Goal: Transaction & Acquisition: Purchase product/service

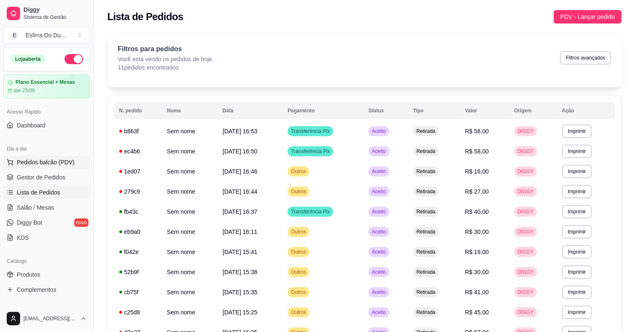
click at [45, 165] on span "Pedidos balcão (PDV)" at bounding box center [46, 162] width 58 height 8
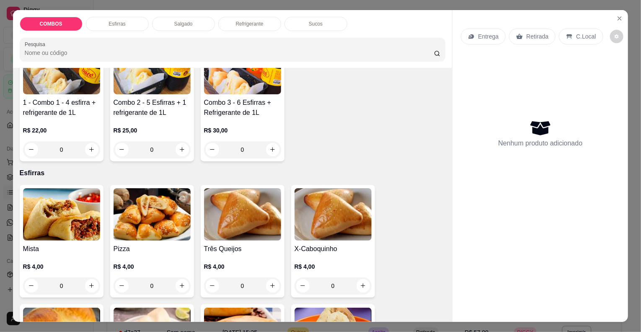
scroll to position [126, 0]
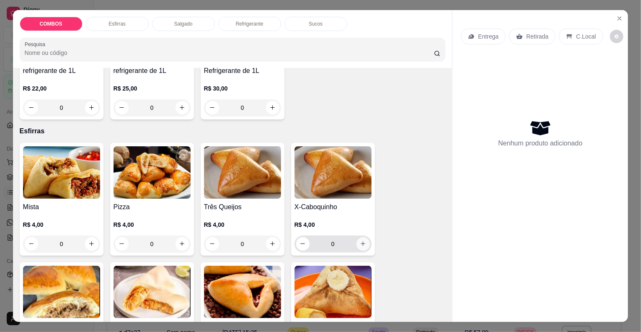
click at [360, 241] on icon "increase-product-quantity" at bounding box center [363, 244] width 6 height 6
type input "1"
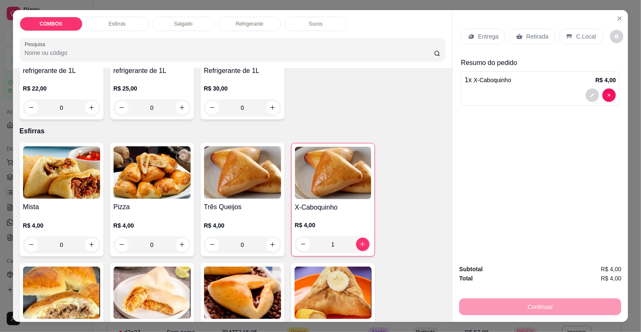
scroll to position [210, 0]
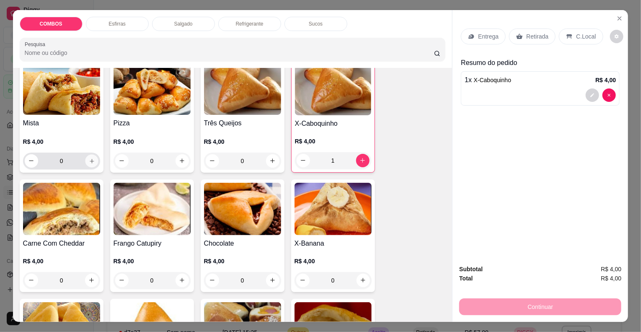
click at [91, 161] on button "increase-product-quantity" at bounding box center [91, 160] width 13 height 13
type input "1"
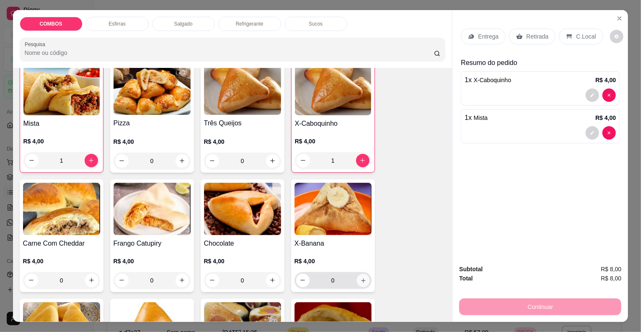
click at [362, 277] on icon "increase-product-quantity" at bounding box center [363, 280] width 6 height 6
type input "1"
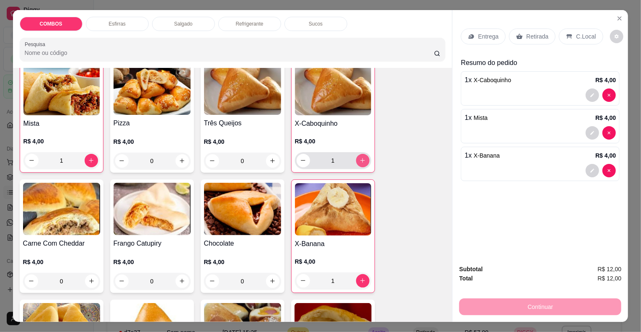
click at [363, 156] on button "increase-product-quantity" at bounding box center [362, 160] width 13 height 13
type input "2"
click at [181, 280] on button "increase-product-quantity" at bounding box center [182, 281] width 13 height 13
type input "1"
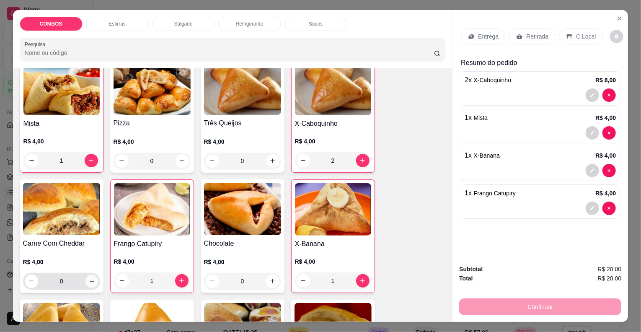
click at [88, 278] on icon "increase-product-quantity" at bounding box center [91, 281] width 6 height 6
type input "1"
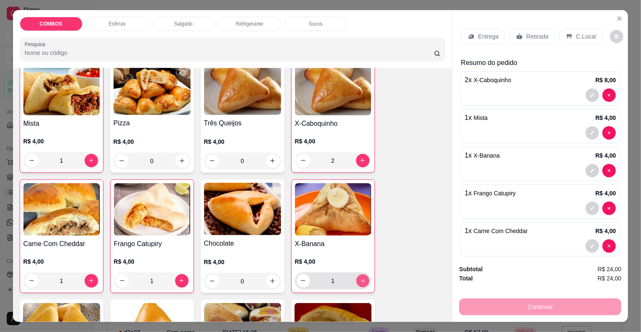
click at [356, 274] on button "increase-product-quantity" at bounding box center [362, 280] width 13 height 13
type input "2"
click at [88, 157] on icon "increase-product-quantity" at bounding box center [91, 160] width 6 height 6
click at [31, 157] on icon "decrease-product-quantity" at bounding box center [32, 160] width 6 height 6
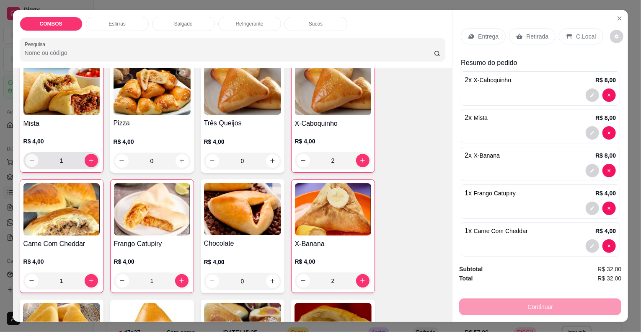
type input "0"
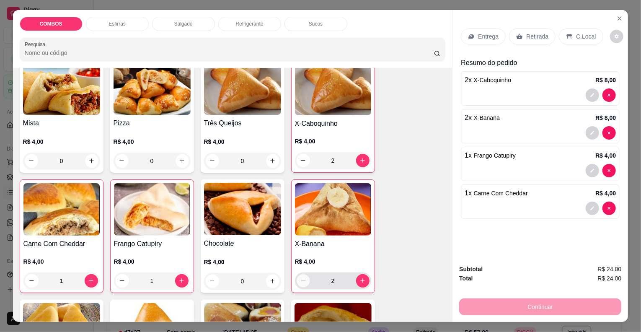
click at [301, 278] on icon "decrease-product-quantity" at bounding box center [303, 281] width 6 height 6
type input "0"
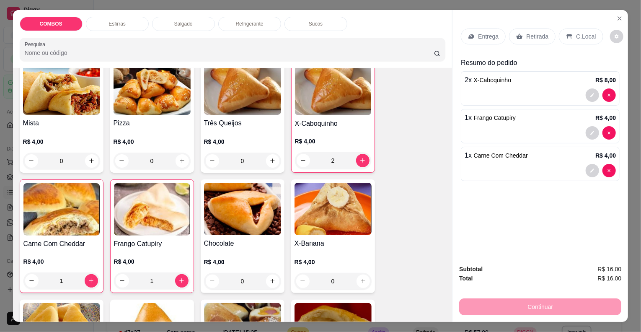
click at [527, 35] on p "Retirada" at bounding box center [538, 36] width 22 height 8
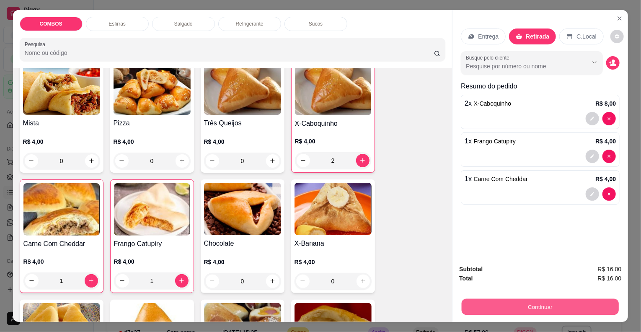
click at [483, 299] on button "Continuar" at bounding box center [540, 307] width 157 height 16
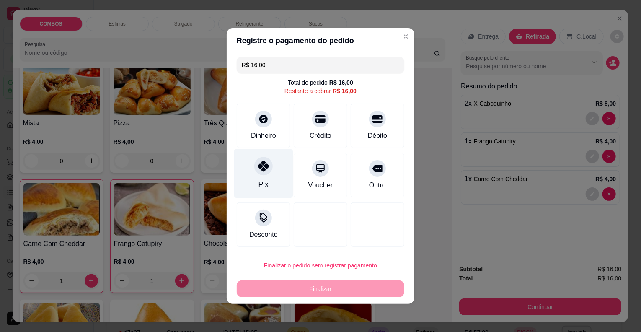
click at [263, 177] on div "Pix" at bounding box center [263, 173] width 59 height 49
type input "R$ 0,00"
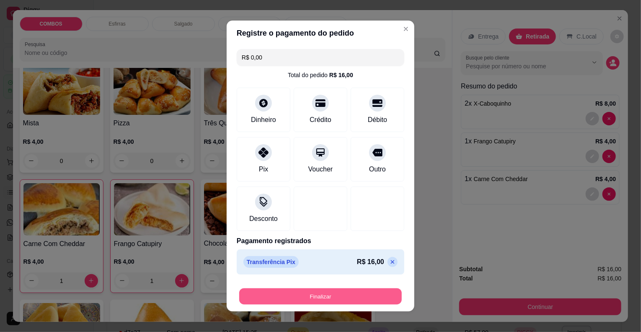
click at [273, 291] on button "Finalizar" at bounding box center [320, 296] width 163 height 16
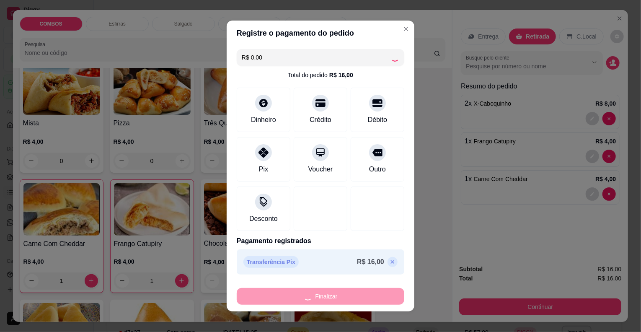
type input "0"
type input "-R$ 16,00"
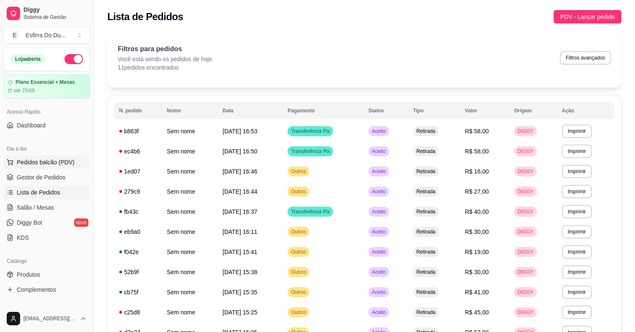
click at [45, 162] on span "Pedidos balcão (PDV)" at bounding box center [46, 162] width 58 height 8
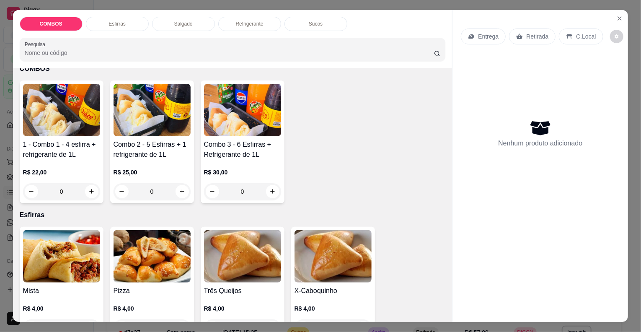
scroll to position [84, 0]
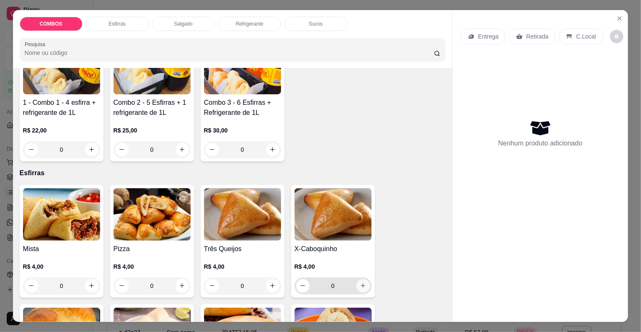
click at [361, 283] on icon "increase-product-quantity" at bounding box center [363, 286] width 6 height 6
type input "1"
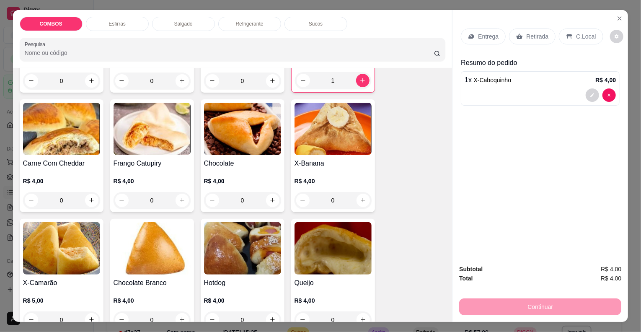
scroll to position [293, 0]
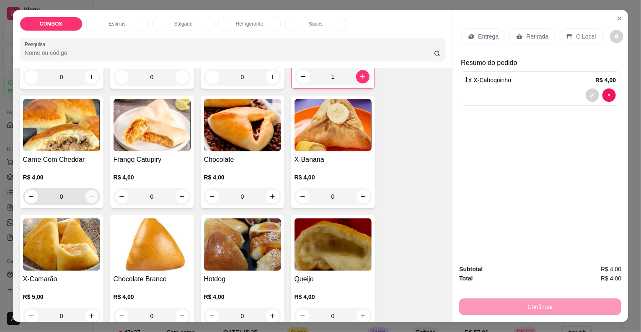
click at [91, 190] on button "increase-product-quantity" at bounding box center [91, 196] width 13 height 13
type input "1"
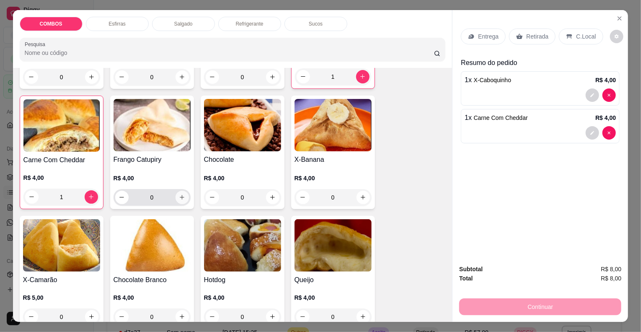
click at [180, 197] on button "increase-product-quantity" at bounding box center [182, 197] width 13 height 13
type input "1"
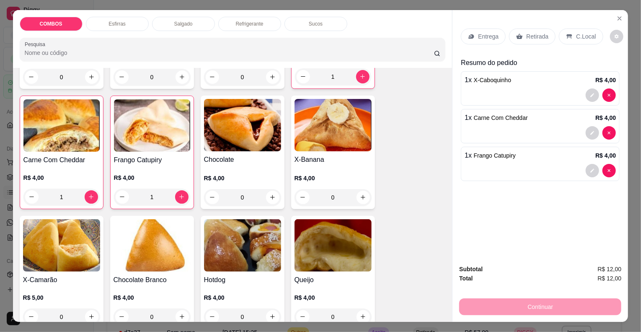
click at [521, 33] on div "Retirada" at bounding box center [532, 37] width 47 height 16
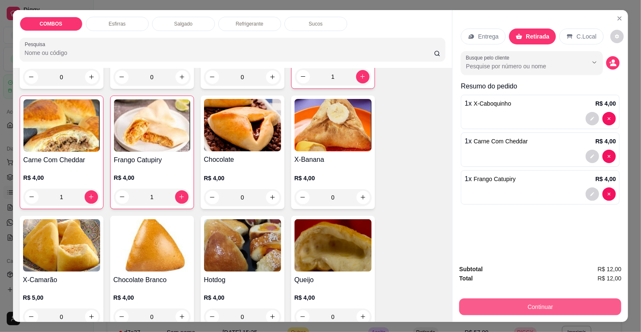
click at [568, 302] on button "Continuar" at bounding box center [540, 306] width 162 height 17
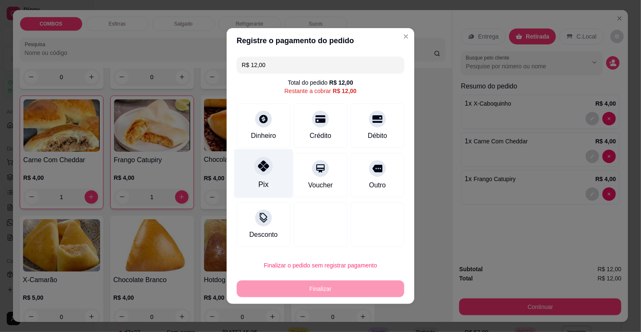
click at [262, 182] on div "Pix" at bounding box center [264, 184] width 10 height 11
type input "R$ 0,00"
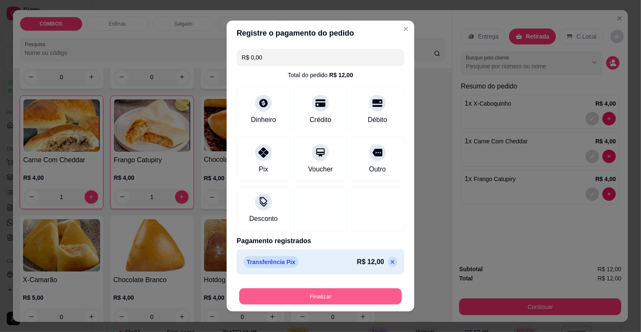
click at [264, 295] on button "Finalizar" at bounding box center [320, 296] width 163 height 16
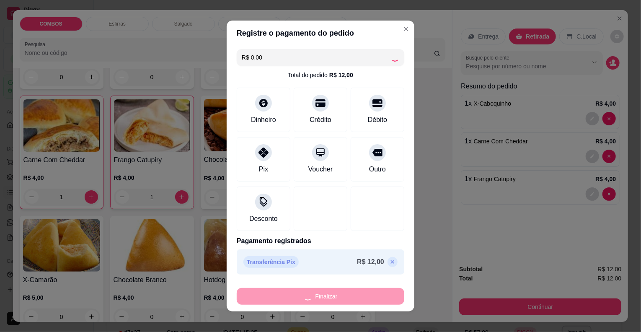
type input "0"
type input "-R$ 12,00"
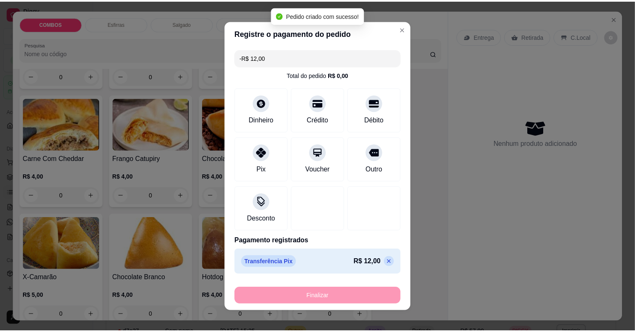
scroll to position [293, 0]
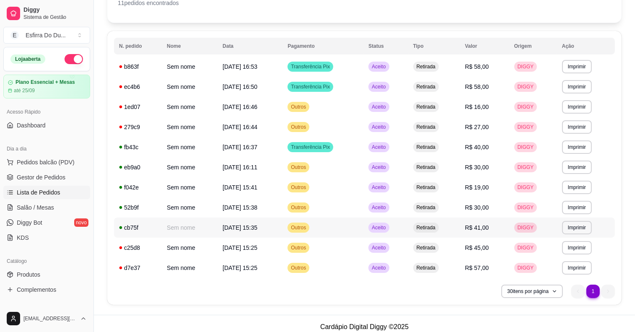
scroll to position [71, 0]
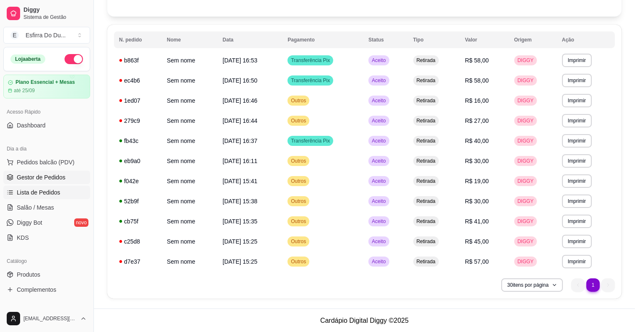
click at [36, 180] on span "Gestor de Pedidos" at bounding box center [41, 177] width 49 height 8
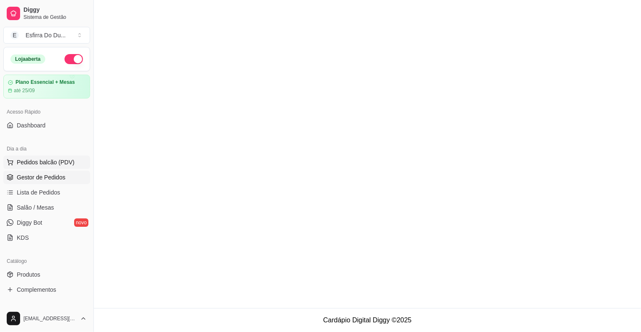
click at [49, 165] on span "Pedidos balcão (PDV)" at bounding box center [46, 162] width 58 height 8
